Goal: Use online tool/utility: Use online tool/utility

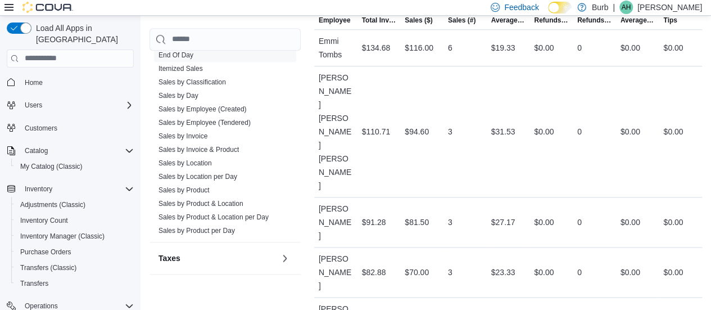
scroll to position [298, 0]
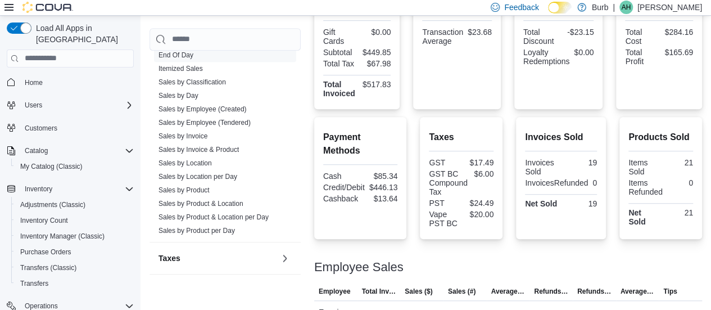
drag, startPoint x: 710, startPoint y: 134, endPoint x: 718, endPoint y: 124, distance: 12.8
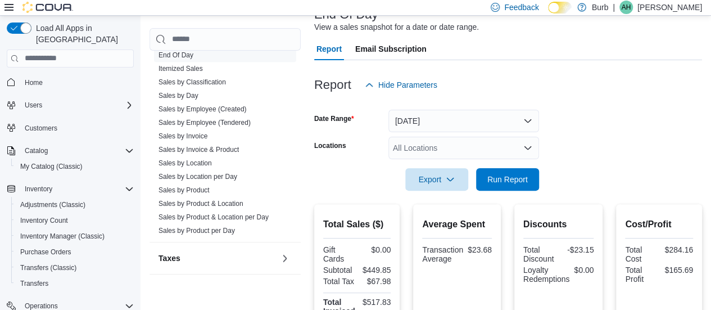
scroll to position [62, 0]
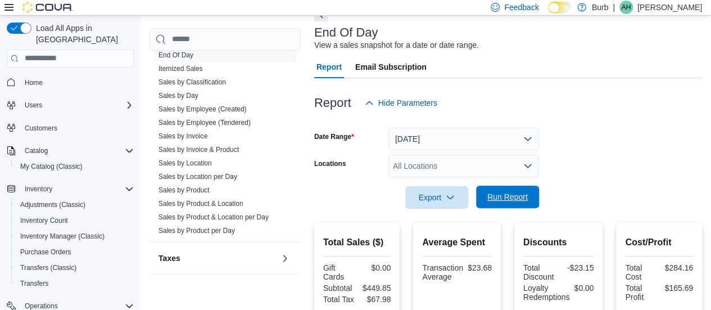
click at [520, 198] on span "Run Report" at bounding box center [507, 196] width 40 height 11
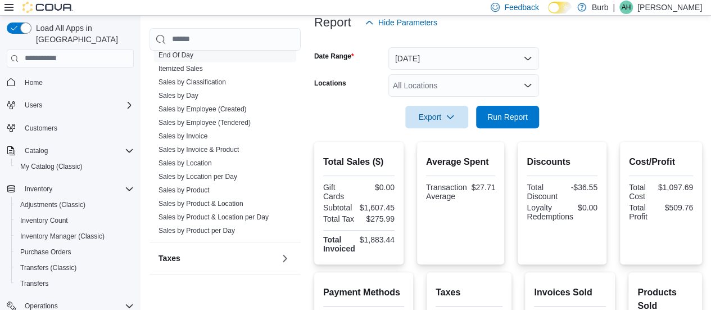
scroll to position [124, 0]
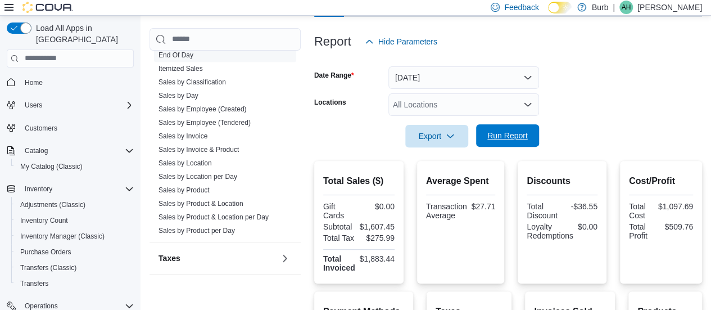
click at [524, 136] on span "Run Report" at bounding box center [507, 135] width 40 height 11
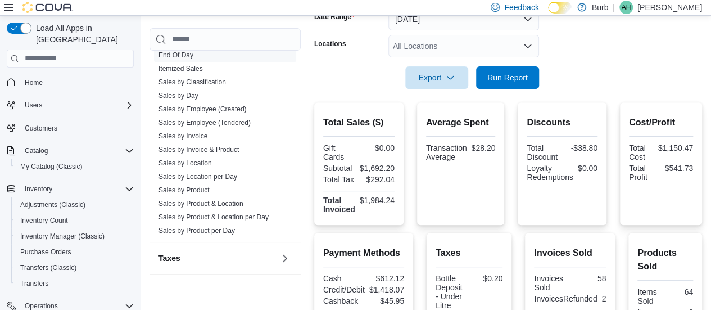
scroll to position [147, 0]
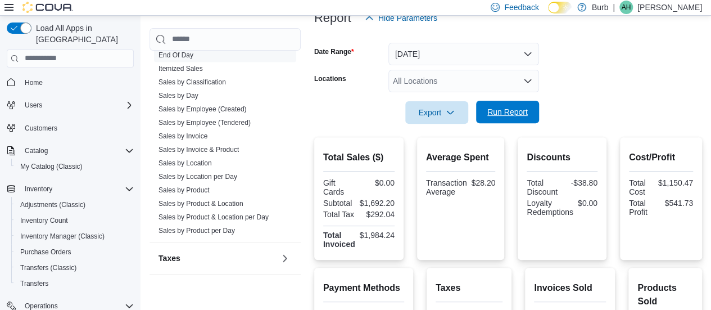
click at [527, 114] on span "Run Report" at bounding box center [507, 111] width 40 height 11
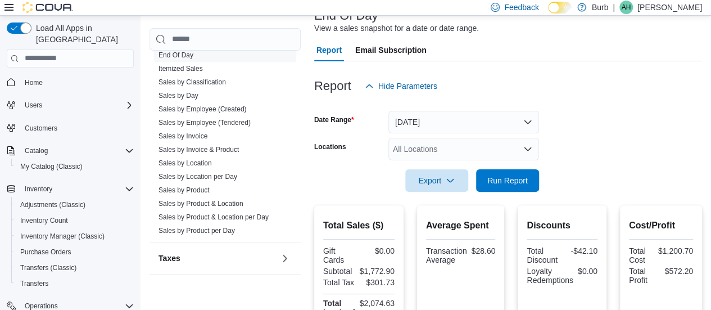
scroll to position [0, 0]
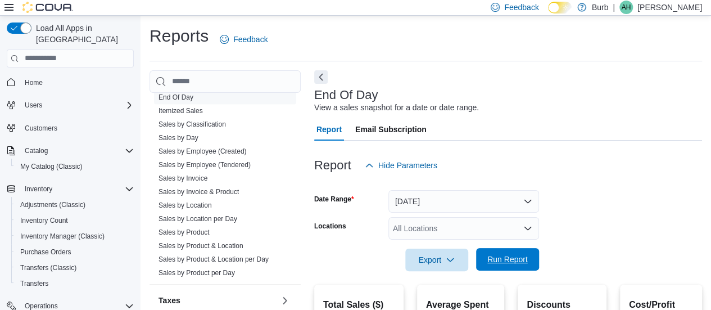
click at [525, 258] on span "Run Report" at bounding box center [507, 258] width 40 height 11
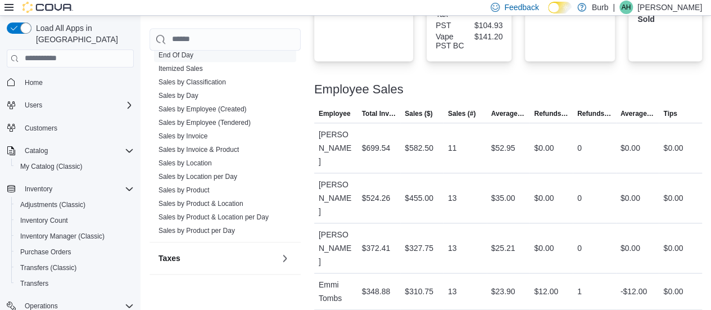
scroll to position [520, 0]
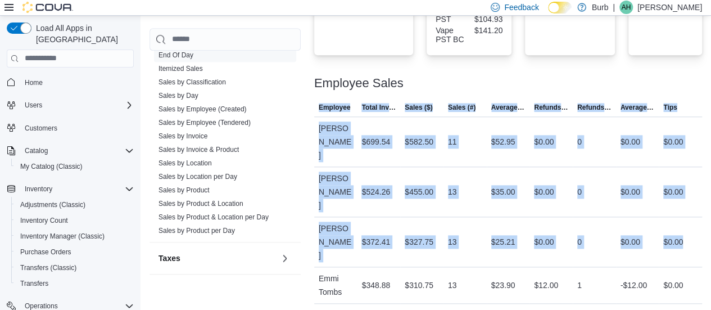
drag, startPoint x: 704, startPoint y: 233, endPoint x: 717, endPoint y: 237, distance: 14.1
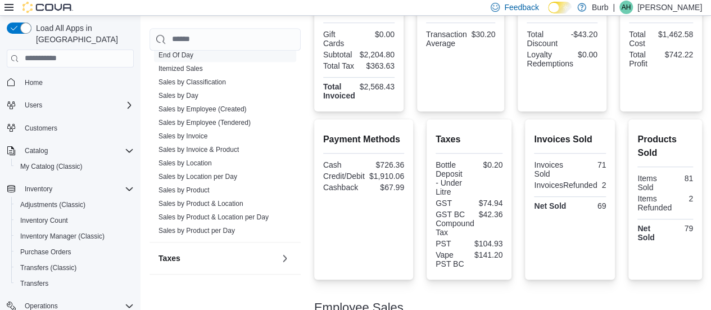
scroll to position [201, 0]
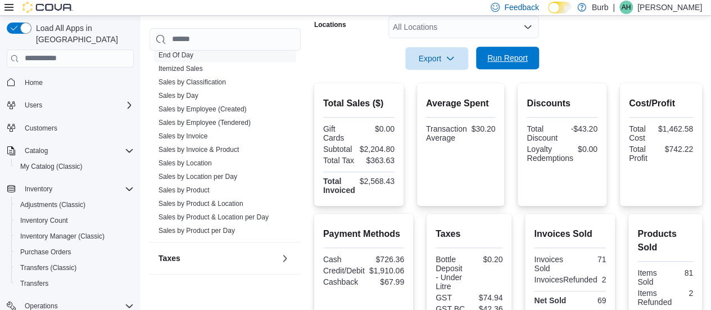
click at [505, 51] on span "Run Report" at bounding box center [507, 58] width 49 height 22
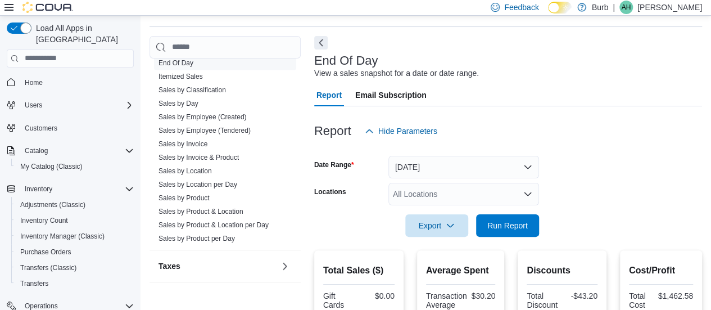
scroll to position [31, 0]
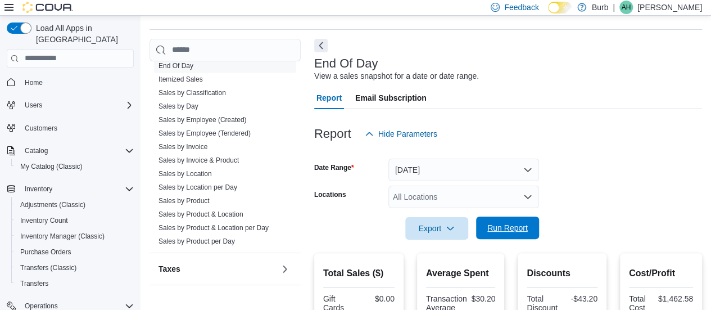
click at [530, 231] on span "Run Report" at bounding box center [507, 227] width 49 height 22
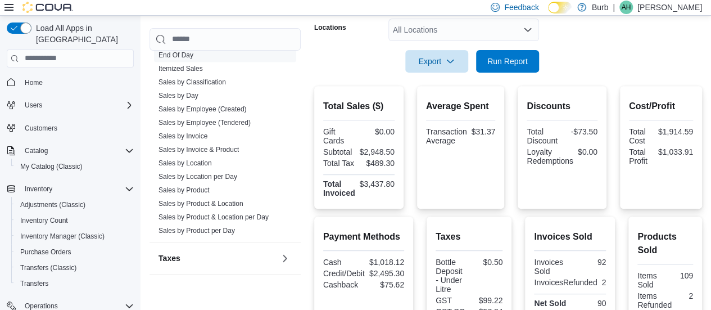
scroll to position [0, 0]
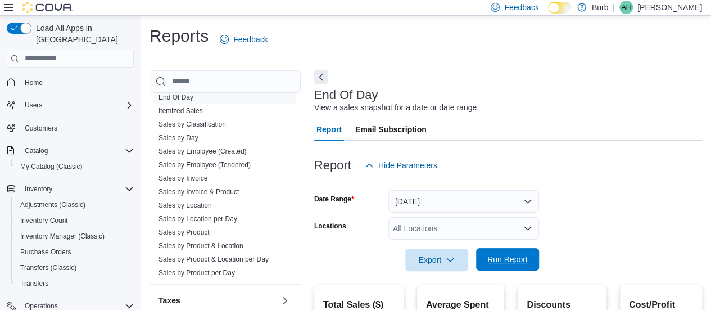
click at [518, 255] on span "Run Report" at bounding box center [507, 258] width 40 height 11
